Goal: Browse casually

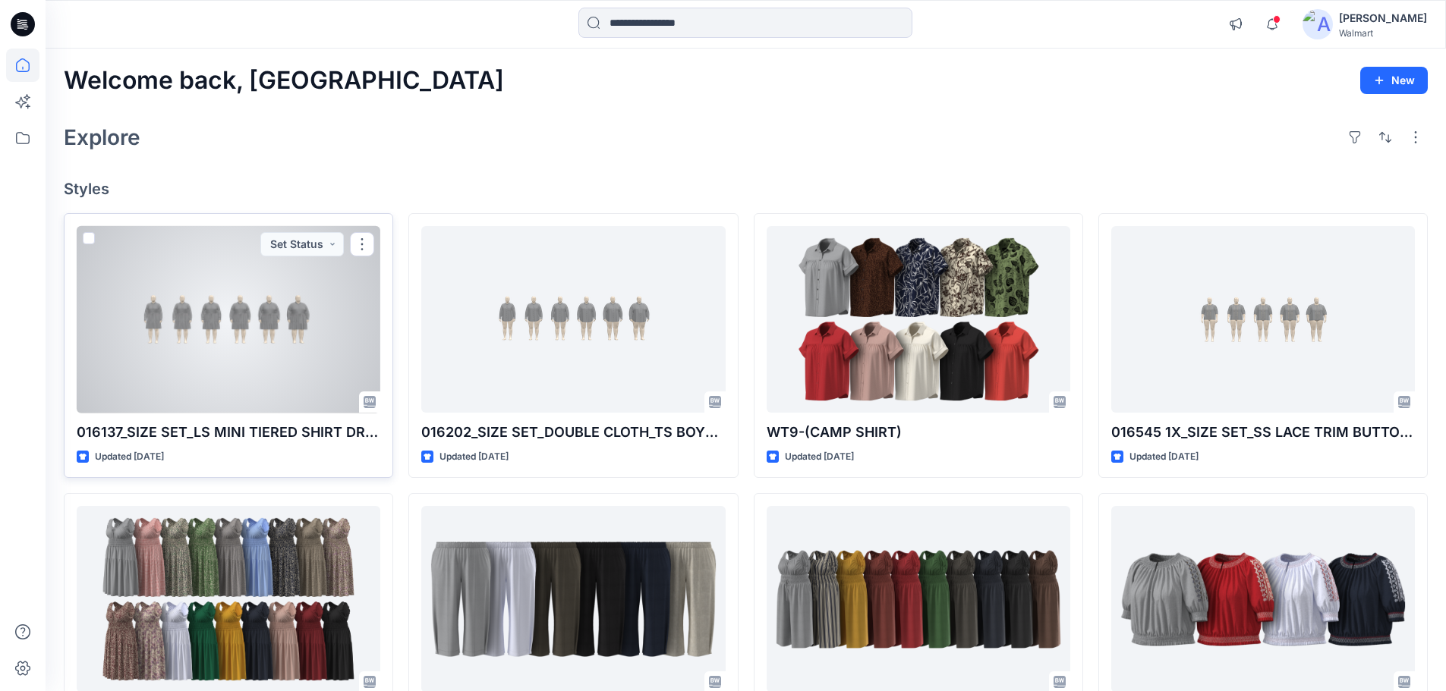
click at [218, 360] on div at bounding box center [229, 319] width 304 height 187
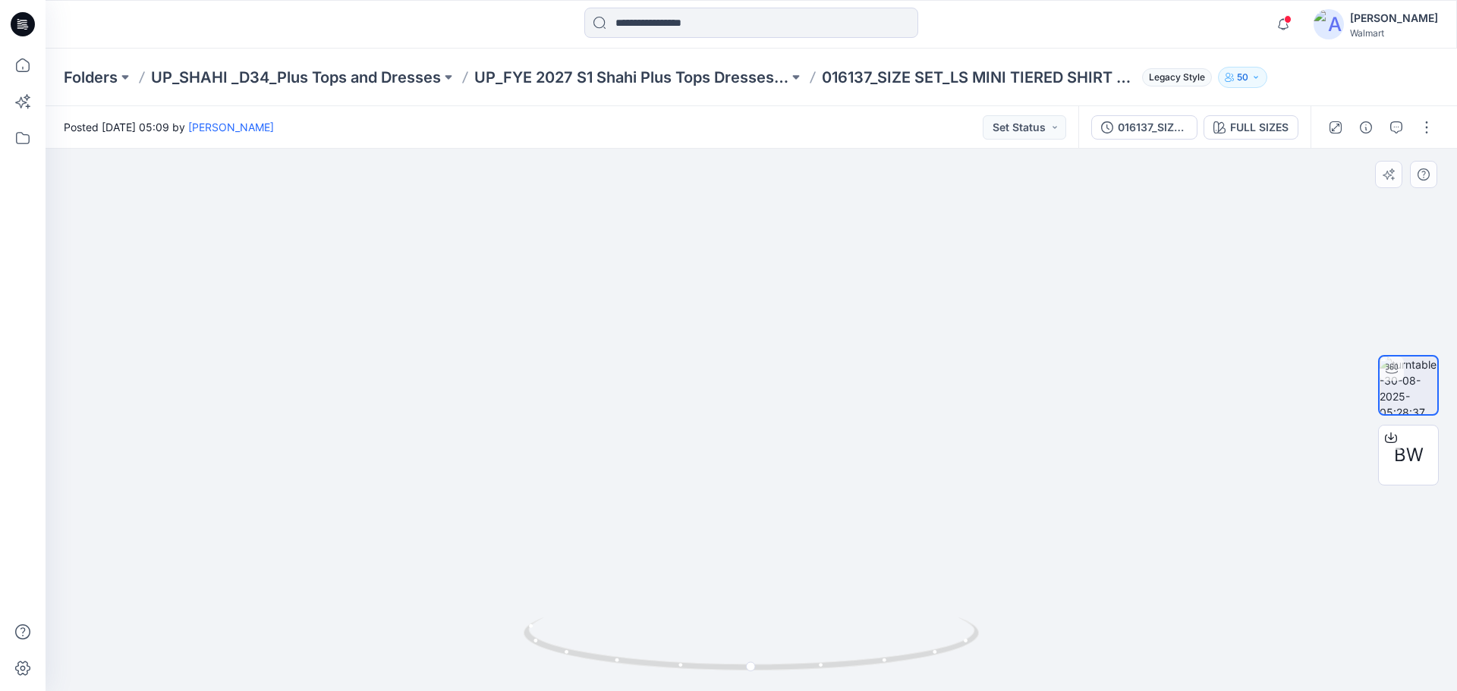
drag, startPoint x: 1076, startPoint y: 449, endPoint x: 1062, endPoint y: 386, distance: 64.5
click at [1062, 386] on img at bounding box center [786, 155] width 1480 height 1075
click at [24, 67] on icon at bounding box center [22, 65] width 33 height 33
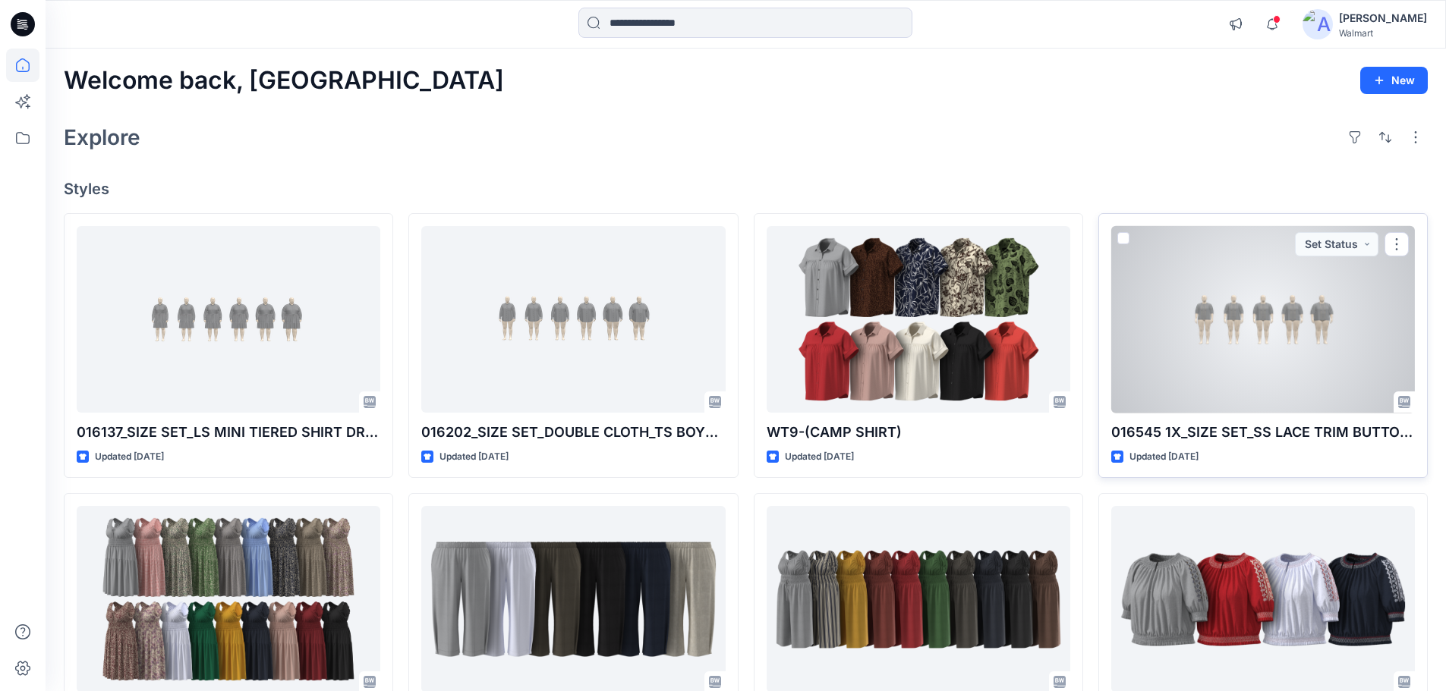
click at [1188, 349] on div at bounding box center [1263, 319] width 304 height 187
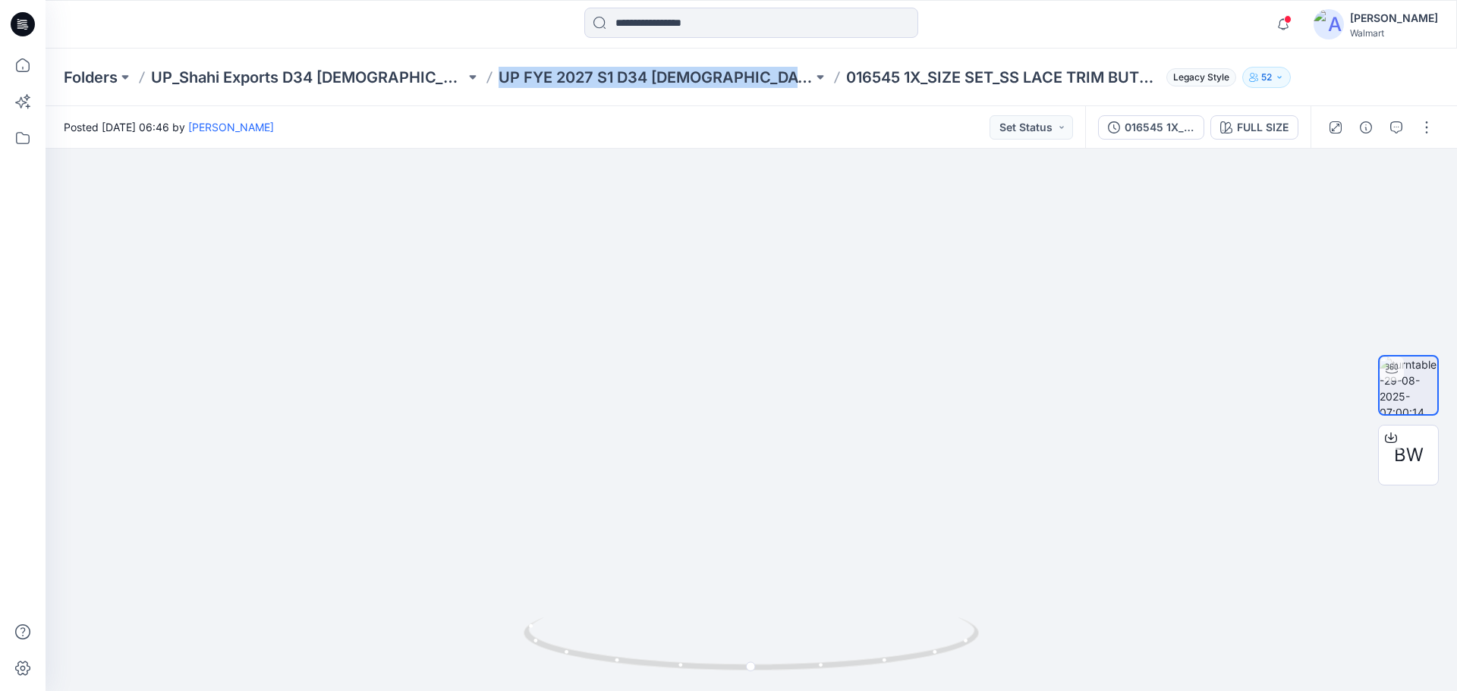
drag, startPoint x: 441, startPoint y: 89, endPoint x: 747, endPoint y: 90, distance: 305.8
click at [747, 90] on div "Folders UP_Shahi Exports D34 [DEMOGRAPHIC_DATA] Tops UP FYE 2027 S1 D34 [DEMOGR…" at bounding box center [752, 78] width 1412 height 58
click at [424, 35] on div at bounding box center [751, 24] width 706 height 33
click at [21, 74] on icon at bounding box center [22, 65] width 33 height 33
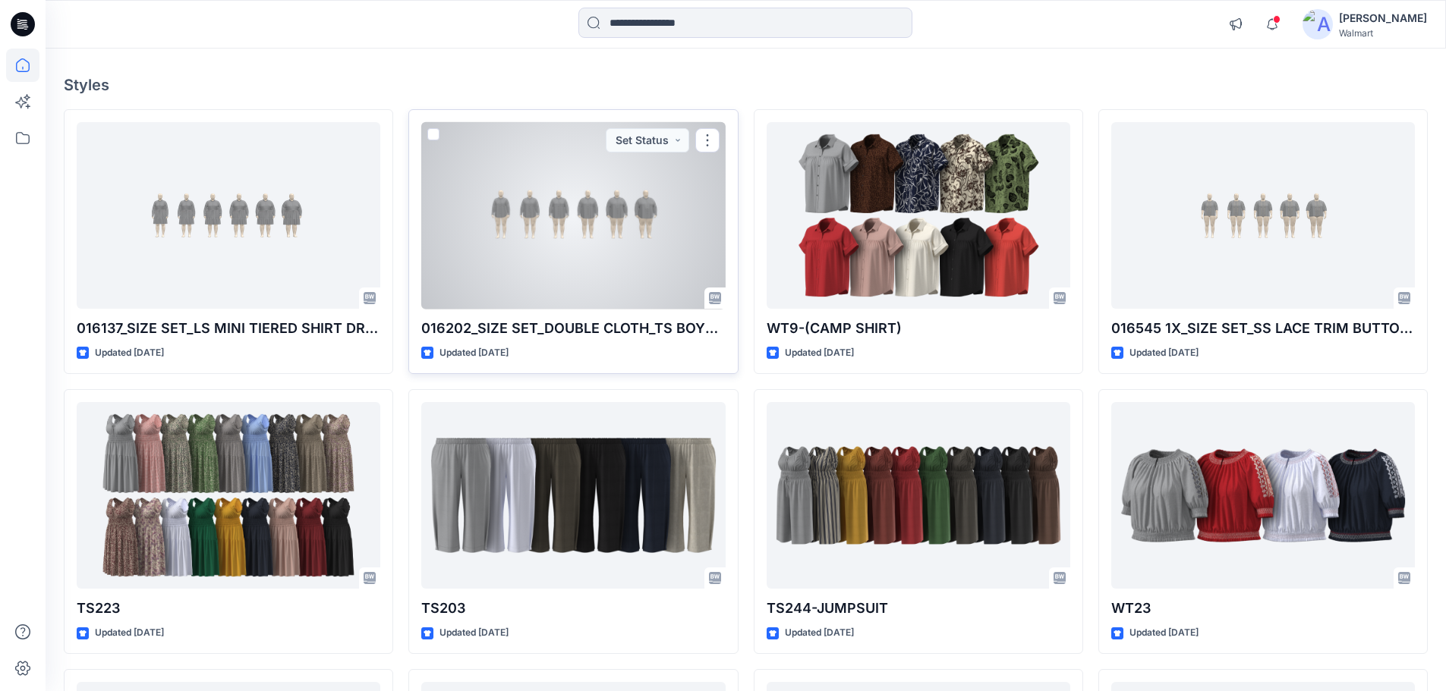
scroll to position [152, 0]
